Goal: Task Accomplishment & Management: Complete application form

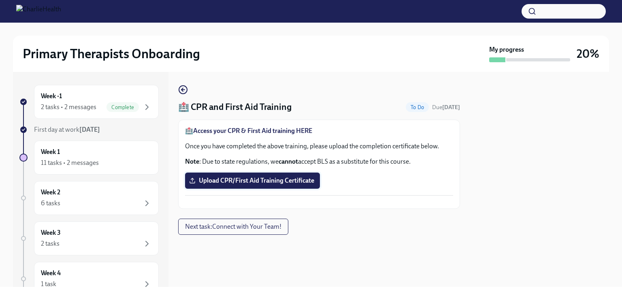
click at [292, 179] on span "Upload CPR/First Aid Training Certificate" at bounding box center [252, 181] width 123 height 8
click at [0, 0] on input "Upload CPR/First Aid Training Certificate" at bounding box center [0, 0] width 0 height 0
click at [251, 182] on span "Upload CPR/First Aid Training Certificate" at bounding box center [252, 181] width 123 height 8
click at [0, 0] on input "Upload CPR/First Aid Training Certificate" at bounding box center [0, 0] width 0 height 0
click at [257, 175] on label "Upload CPR/First Aid Training Certificate" at bounding box center [252, 181] width 135 height 16
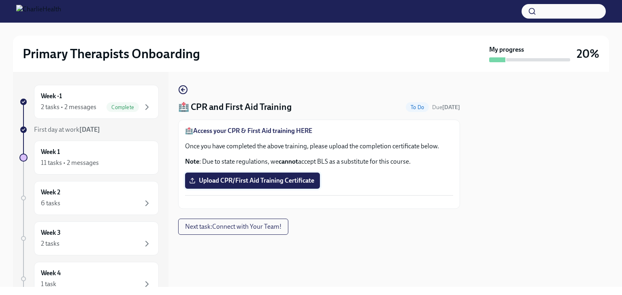
click at [0, 0] on input "Upload CPR/First Aid Training Certificate" at bounding box center [0, 0] width 0 height 0
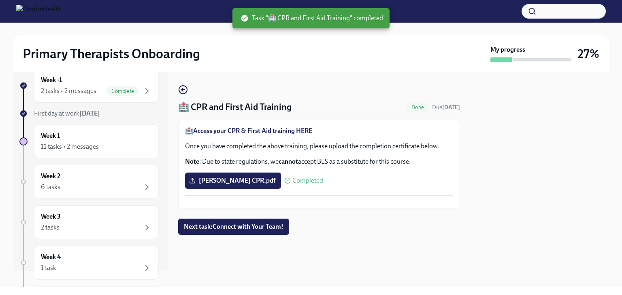
scroll to position [16, 0]
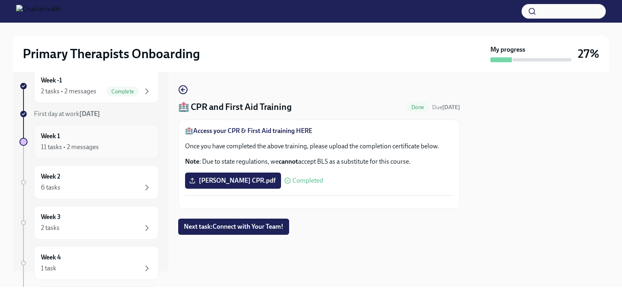
click at [81, 146] on div "11 tasks • 2 messages" at bounding box center [70, 147] width 58 height 9
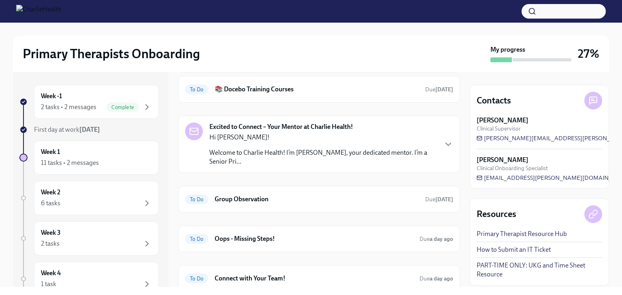
scroll to position [101, 0]
click at [443, 140] on icon "button" at bounding box center [448, 144] width 10 height 10
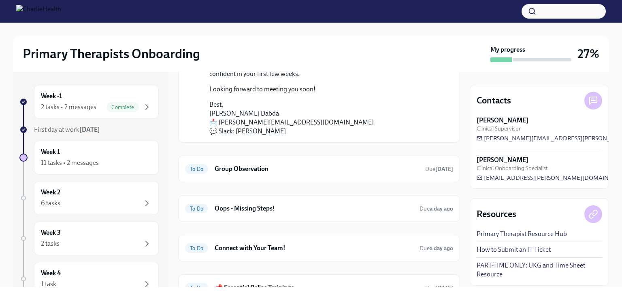
scroll to position [267, 0]
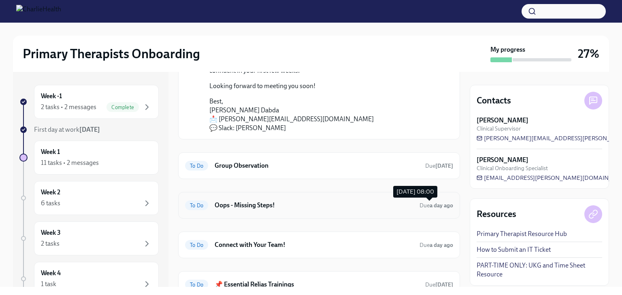
click at [419, 208] on span "Due a day ago" at bounding box center [436, 205] width 34 height 7
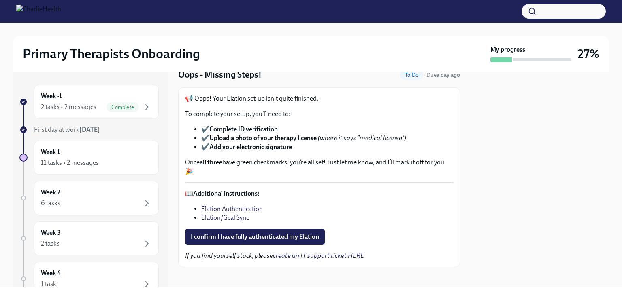
scroll to position [38, 0]
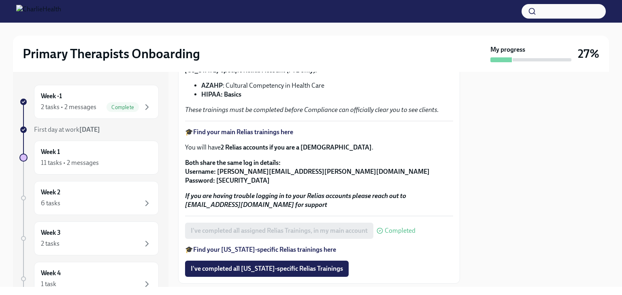
scroll to position [142, 0]
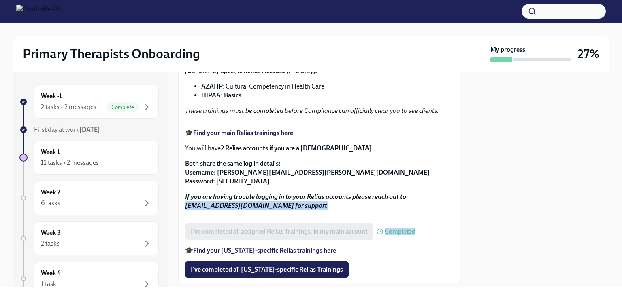
drag, startPoint x: 453, startPoint y: 200, endPoint x: 450, endPoint y: 234, distance: 33.7
click at [450, 234] on div "It's time to complete your Essential Relias Trainings ! These courses are desig…" at bounding box center [319, 131] width 282 height 307
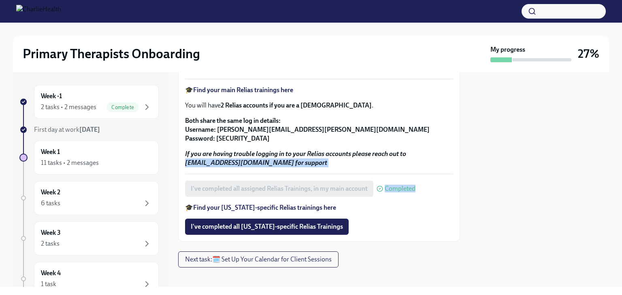
scroll to position [199, 0]
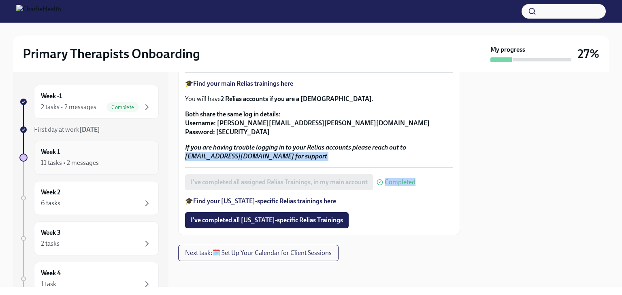
click at [102, 153] on div "Week 1 11 tasks • 2 messages" at bounding box center [96, 158] width 111 height 20
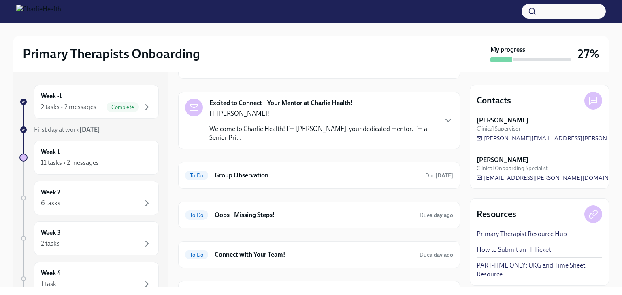
scroll to position [133, 0]
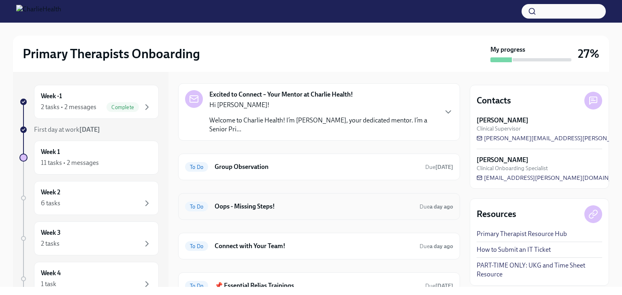
click at [328, 208] on h6 "Oops - Missing Steps!" at bounding box center [313, 206] width 198 height 9
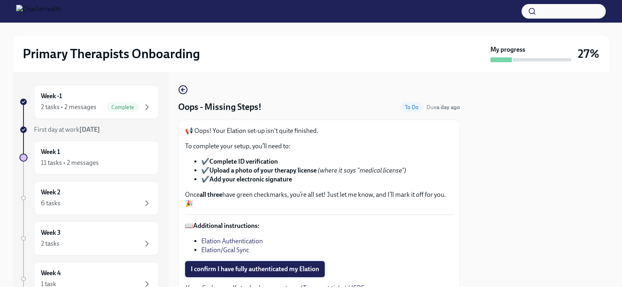
click at [286, 269] on span "I confirm I have fully authenticated my Elation" at bounding box center [255, 269] width 128 height 8
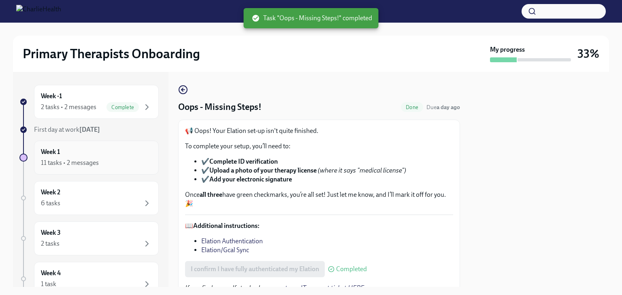
click at [87, 159] on div "11 tasks • 2 messages" at bounding box center [70, 163] width 58 height 9
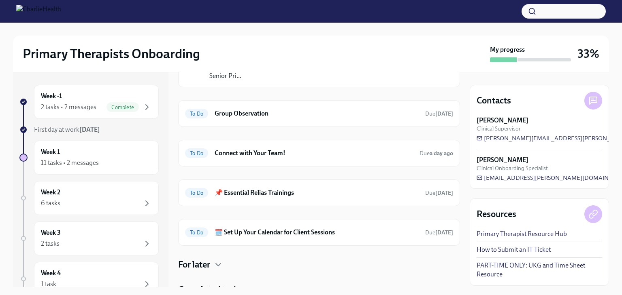
scroll to position [191, 0]
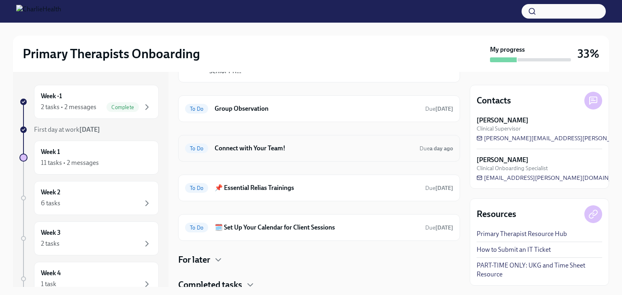
click at [391, 149] on h6 "Connect with Your Team!" at bounding box center [313, 148] width 198 height 9
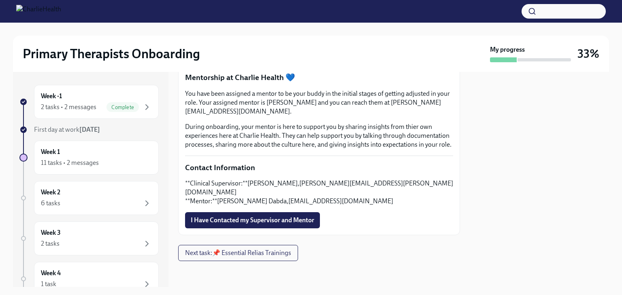
scroll to position [225, 0]
drag, startPoint x: 390, startPoint y: 195, endPoint x: 293, endPoint y: 197, distance: 97.1
click at [293, 197] on p "**Clinical Supervisor:**[PERSON_NAME],[PERSON_NAME][EMAIL_ADDRESS][PERSON_NAME]…" at bounding box center [319, 192] width 268 height 27
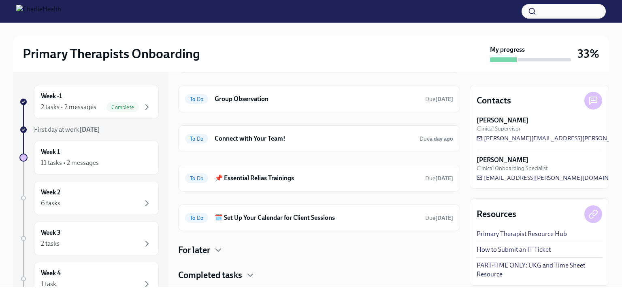
scroll to position [200, 0]
click at [318, 135] on h6 "Connect with Your Team!" at bounding box center [313, 139] width 198 height 9
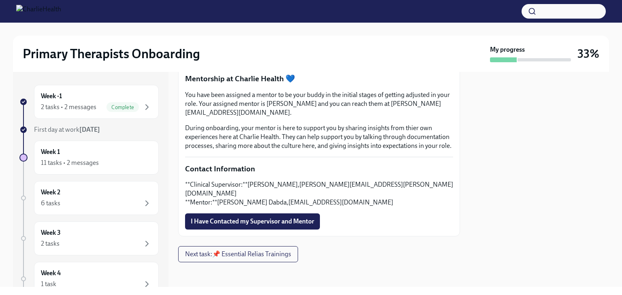
scroll to position [229, 0]
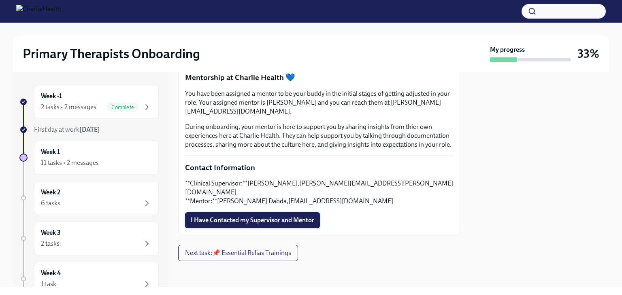
click at [302, 224] on span "I Have Contacted my Supervisor and Mentor" at bounding box center [252, 220] width 123 height 8
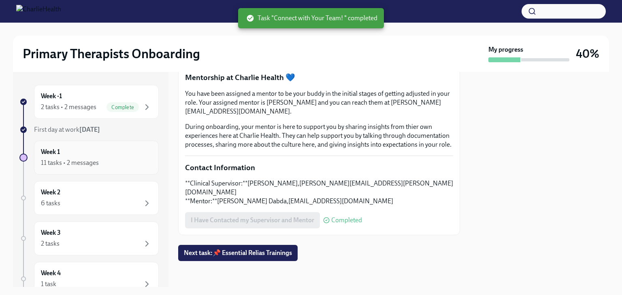
click at [117, 164] on div "11 tasks • 2 messages" at bounding box center [96, 163] width 111 height 10
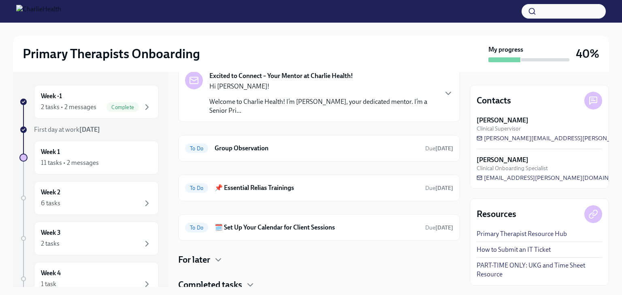
scroll to position [180, 0]
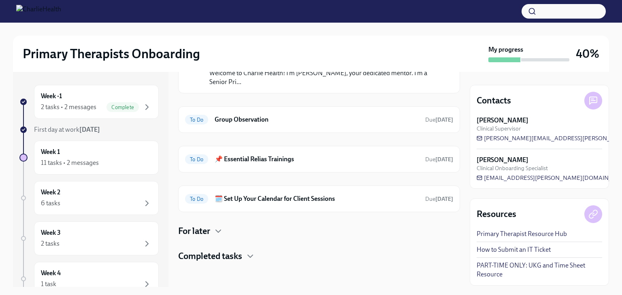
click at [211, 229] on div "For later" at bounding box center [319, 231] width 282 height 12
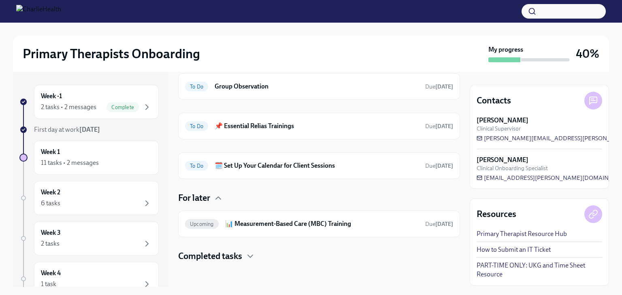
click at [217, 258] on h4 "Completed tasks" at bounding box center [210, 256] width 64 height 12
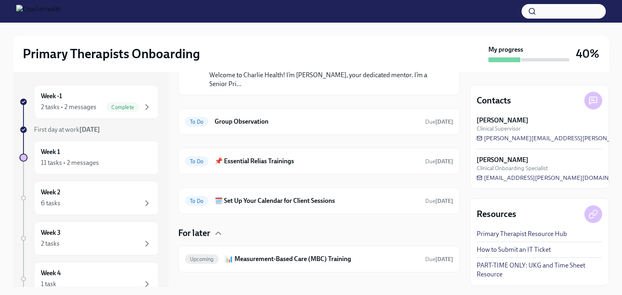
scroll to position [173, 0]
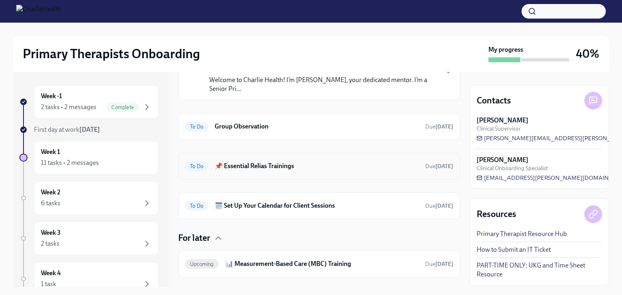
click at [369, 163] on h6 "📌 Essential Relias Trainings" at bounding box center [316, 166] width 204 height 9
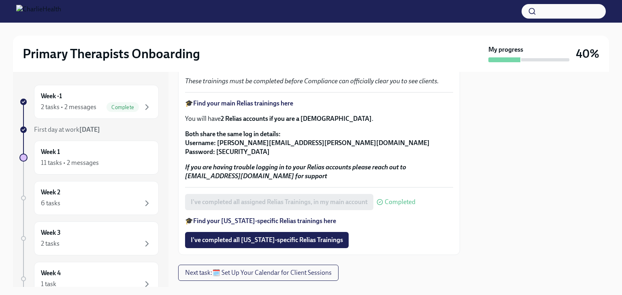
scroll to position [174, 0]
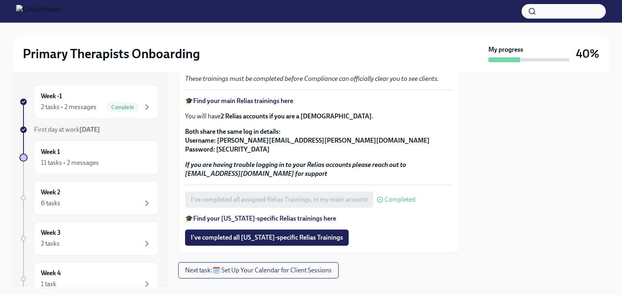
click at [297, 275] on span "Next task : 🗓️ Set Up Your Calendar for Client Sessions" at bounding box center [258, 271] width 146 height 8
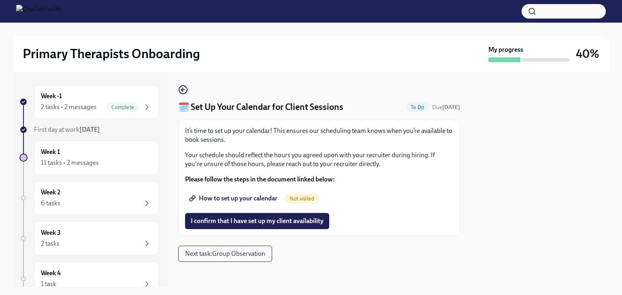
click at [257, 197] on span "How to set up your calendar" at bounding box center [234, 199] width 87 height 8
click at [271, 221] on span "I confirm that I have set up my client availability" at bounding box center [257, 221] width 133 height 8
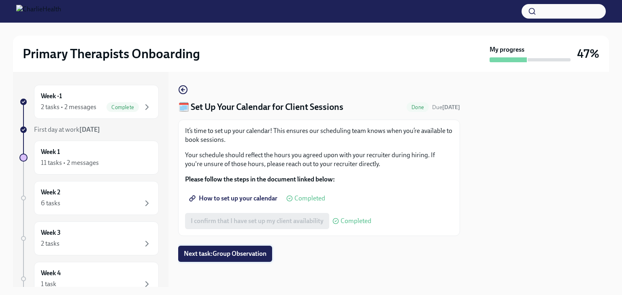
click at [231, 255] on span "Next task : Group Observation" at bounding box center [225, 254] width 83 height 8
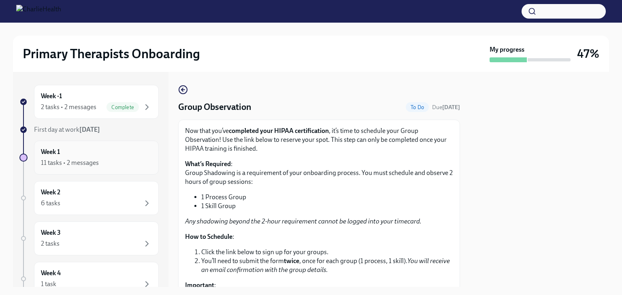
click at [107, 155] on div "Week 1 11 tasks • 2 messages" at bounding box center [96, 158] width 111 height 20
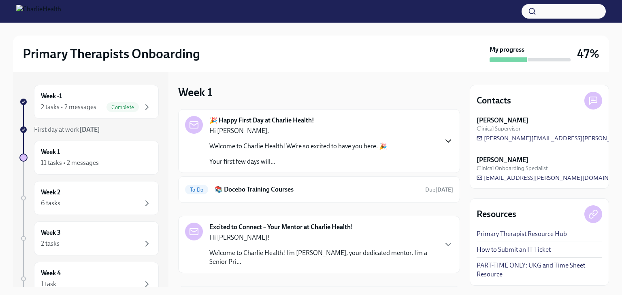
click at [443, 142] on icon "button" at bounding box center [448, 141] width 10 height 10
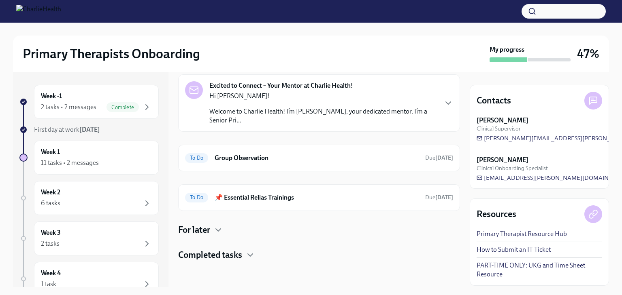
scroll to position [776, 0]
click at [443, 108] on icon "button" at bounding box center [448, 103] width 10 height 10
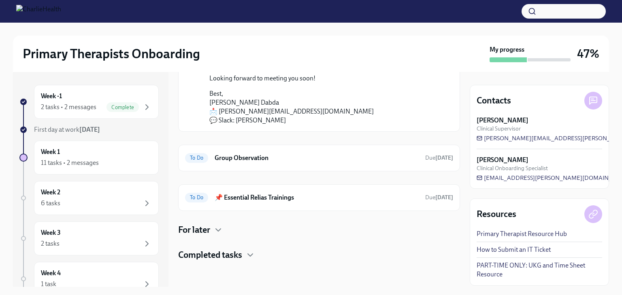
scroll to position [916, 0]
click at [382, 164] on div "To Do Group Observation Due tomorrow" at bounding box center [319, 158] width 268 height 13
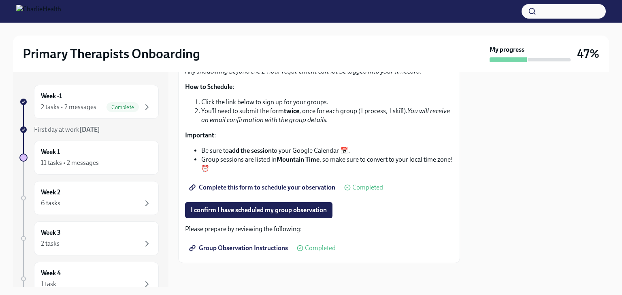
scroll to position [152, 0]
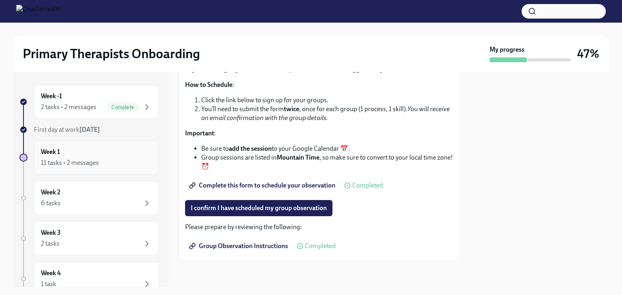
click at [116, 168] on div "Week 1 11 tasks • 2 messages" at bounding box center [96, 158] width 125 height 34
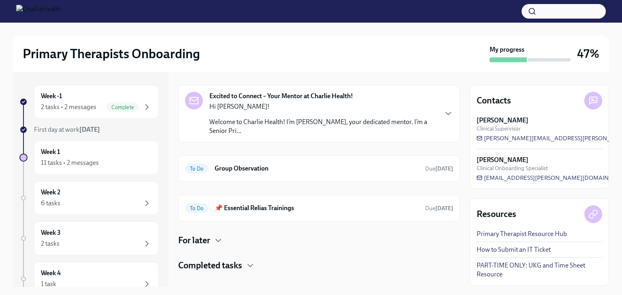
scroll to position [141, 0]
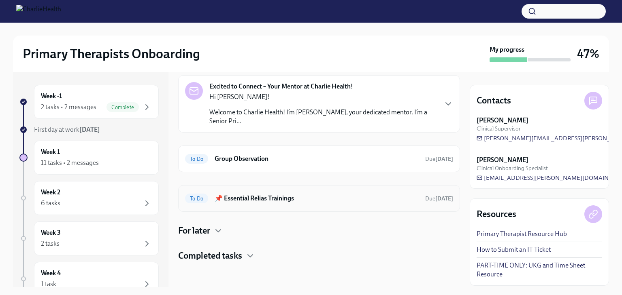
click at [354, 198] on h6 "📌 Essential Relias Trainings" at bounding box center [316, 198] width 204 height 9
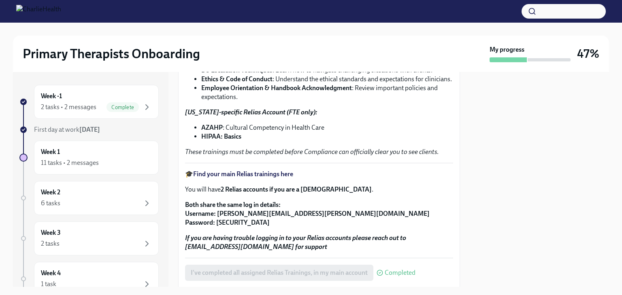
scroll to position [199, 0]
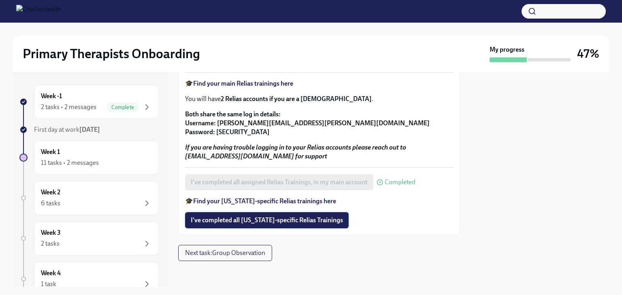
click at [275, 222] on span "I've completed all [US_STATE]-specific Relias Trainings" at bounding box center [267, 220] width 152 height 8
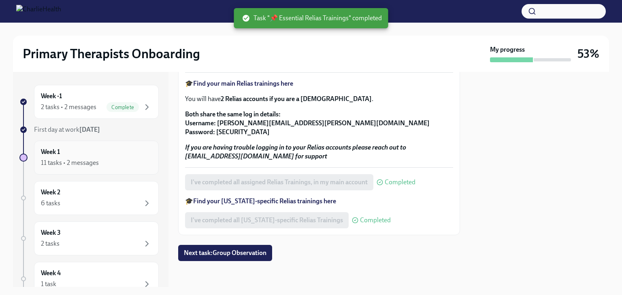
click at [121, 164] on div "11 tasks • 2 messages" at bounding box center [96, 163] width 111 height 10
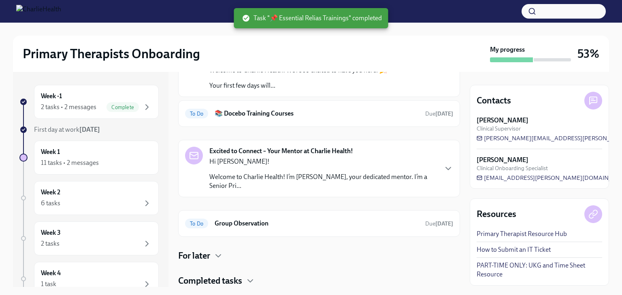
scroll to position [101, 0]
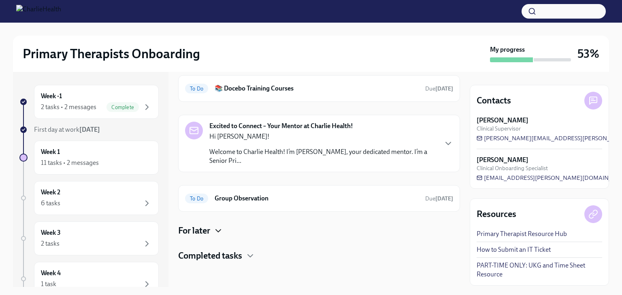
click at [221, 235] on icon "button" at bounding box center [218, 231] width 10 height 10
drag, startPoint x: 458, startPoint y: 233, endPoint x: 406, endPoint y: 228, distance: 52.1
click at [406, 228] on div "For later" at bounding box center [319, 231] width 282 height 12
click at [377, 91] on h6 "📚 Docebo Training Courses" at bounding box center [316, 88] width 204 height 9
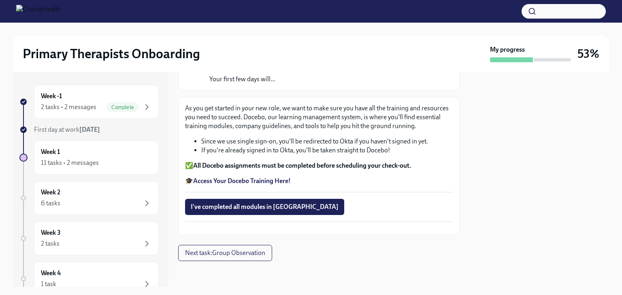
scroll to position [99, 0]
click at [119, 202] on div "6 tasks" at bounding box center [96, 204] width 111 height 10
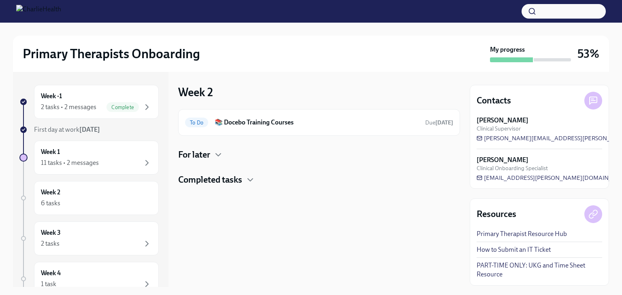
click at [395, 88] on div "Week 2 To Do 📚 Docebo Training Courses Due in 9 days For later Completed tasks" at bounding box center [319, 135] width 282 height 101
